Goal: Check status: Check status

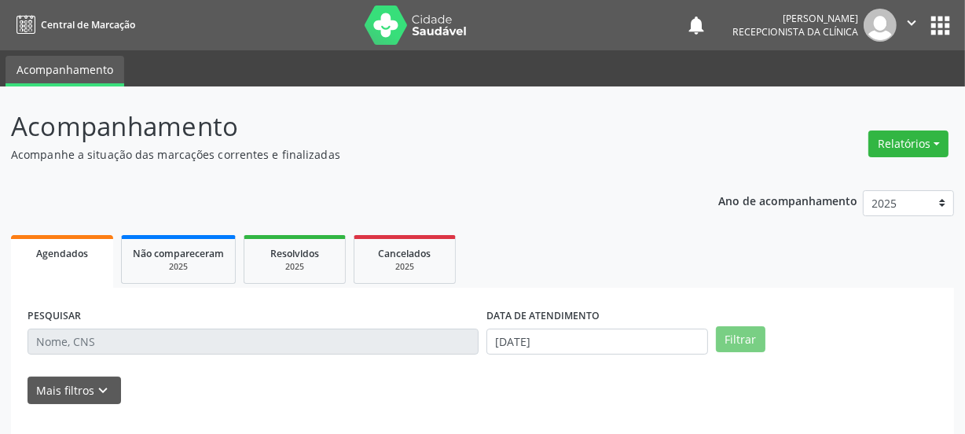
click at [59, 342] on input "text" at bounding box center [252, 341] width 451 height 27
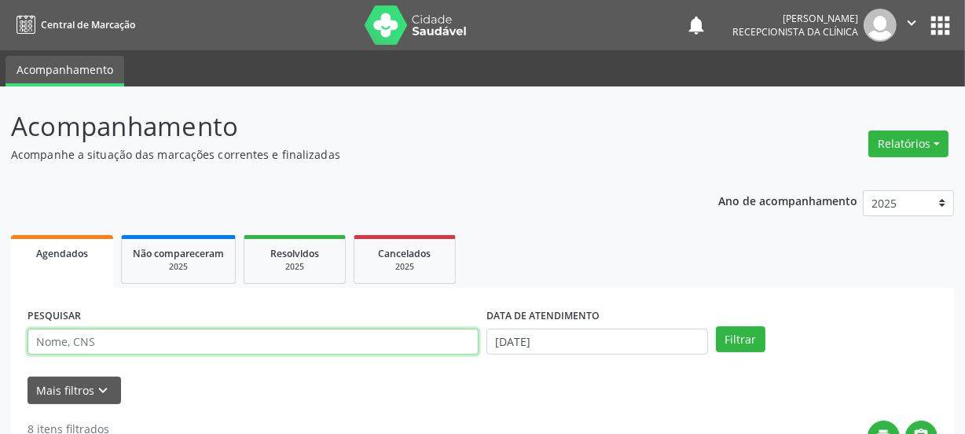
click at [59, 342] on input "text" at bounding box center [252, 341] width 451 height 27
type input "708308203330360"
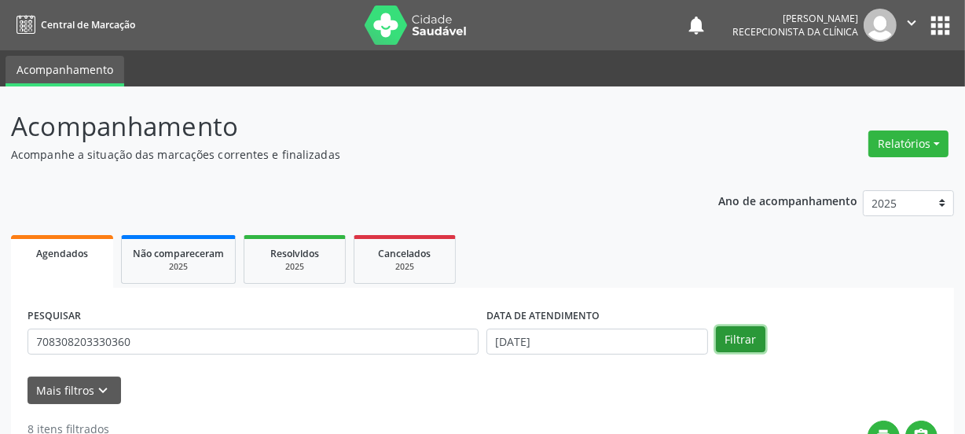
click at [731, 342] on button "Filtrar" at bounding box center [740, 339] width 49 height 27
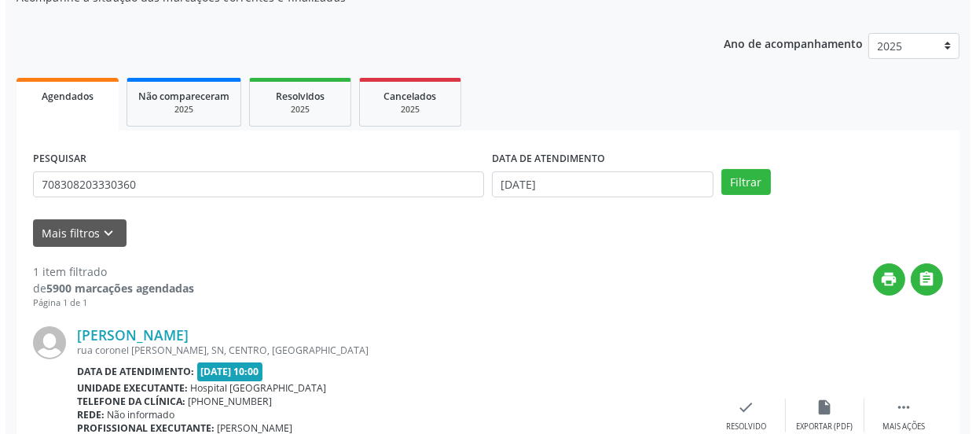
scroll to position [272, 0]
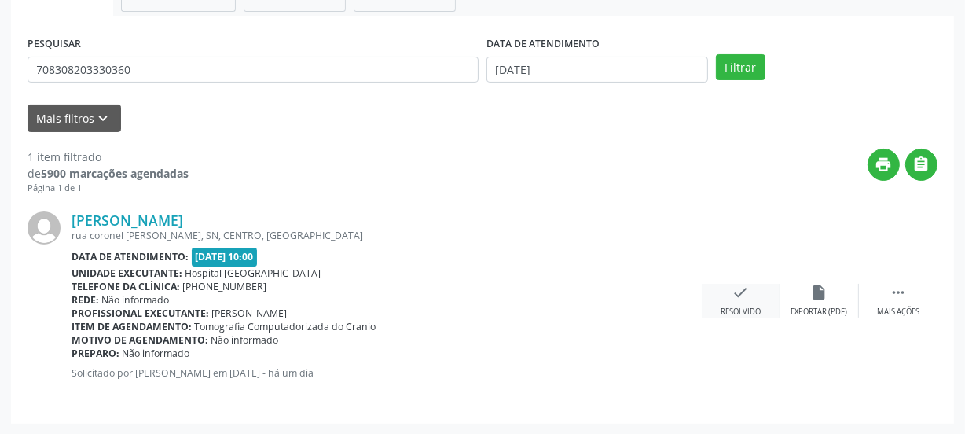
click at [745, 290] on icon "check" at bounding box center [740, 292] width 17 height 17
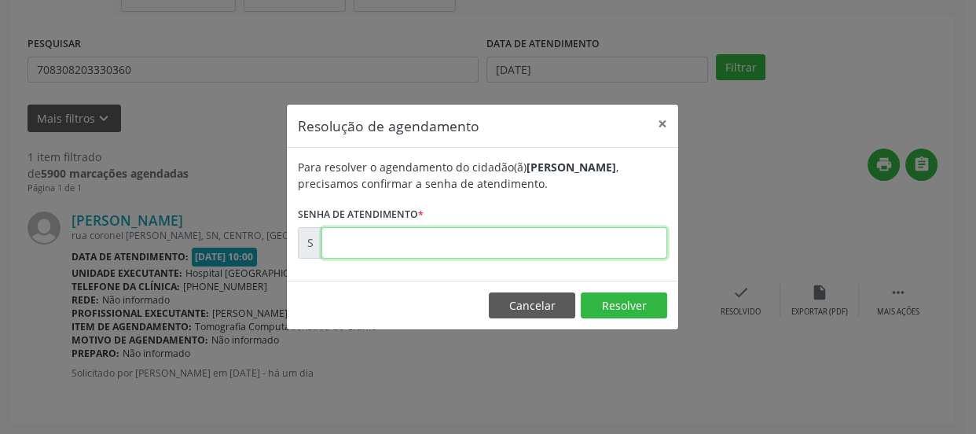
click at [493, 247] on input "text" at bounding box center [494, 242] width 346 height 31
type input "00173672"
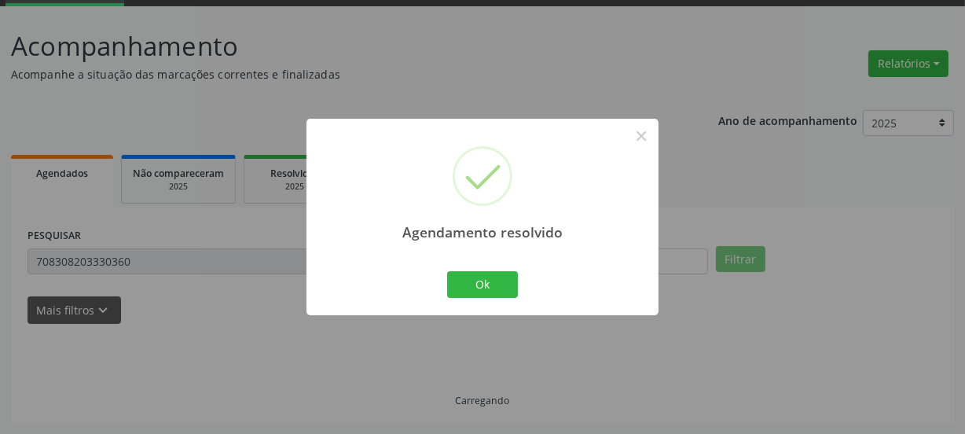
scroll to position [46, 0]
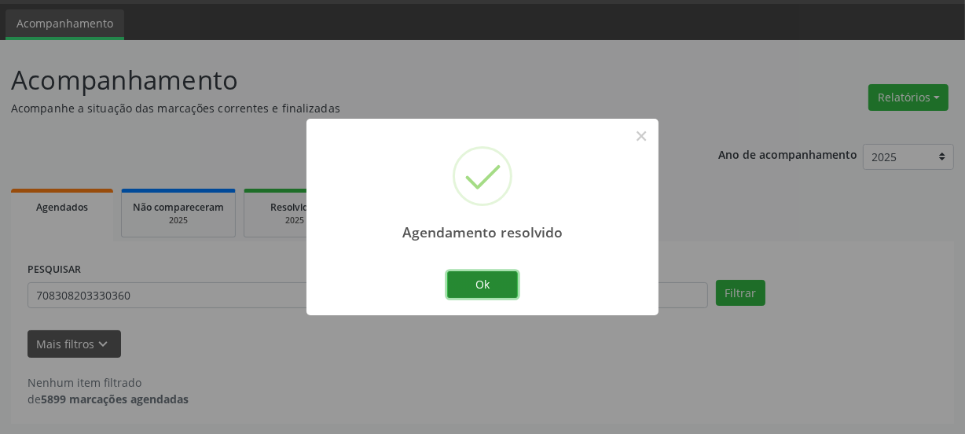
click at [489, 272] on button "Ok" at bounding box center [482, 284] width 71 height 27
